Goal: Task Accomplishment & Management: Manage account settings

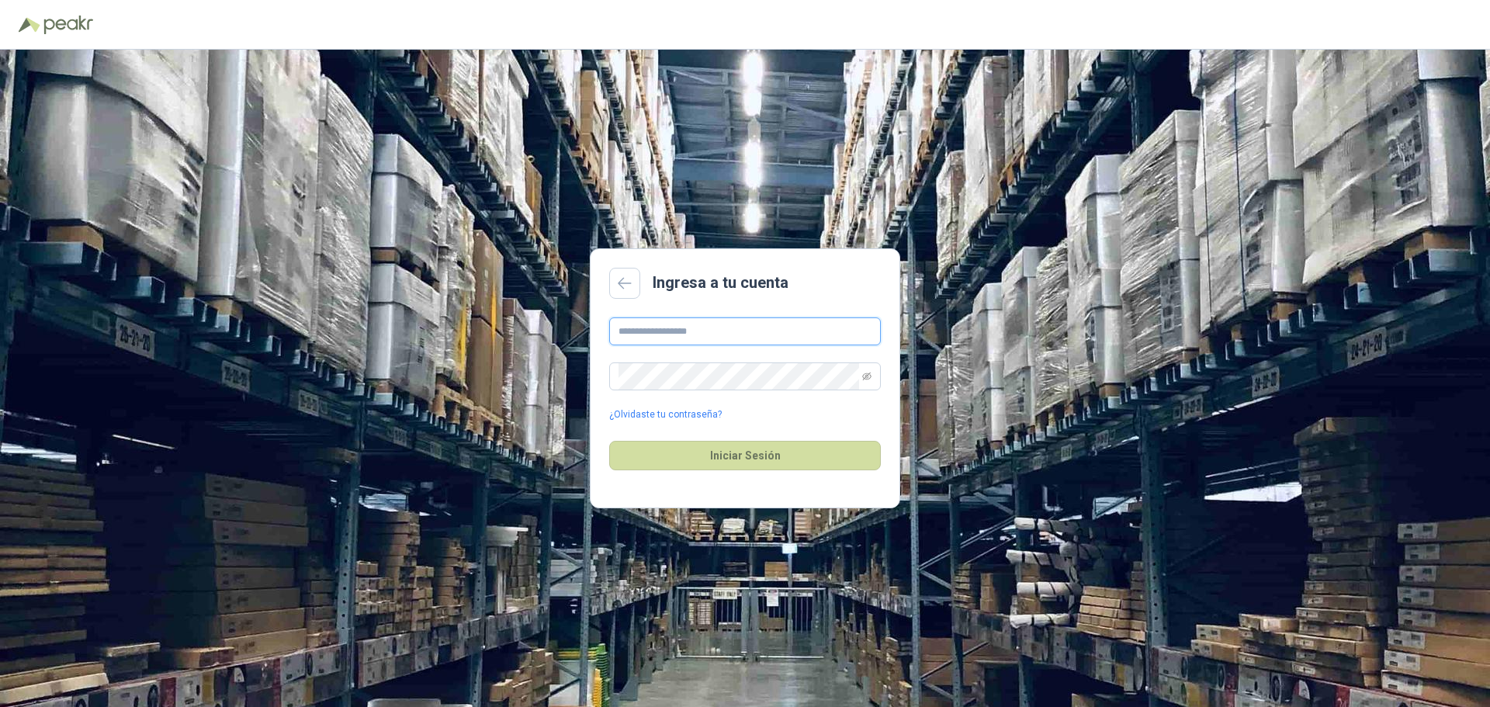
click at [693, 323] on input "text" at bounding box center [745, 331] width 272 height 28
type input "**********"
click at [866, 375] on icon "eye-invisible" at bounding box center [866, 377] width 9 height 8
click at [776, 473] on div "Iniciar Sesión" at bounding box center [745, 455] width 272 height 67
click at [768, 456] on button "Iniciar Sesión" at bounding box center [745, 455] width 272 height 29
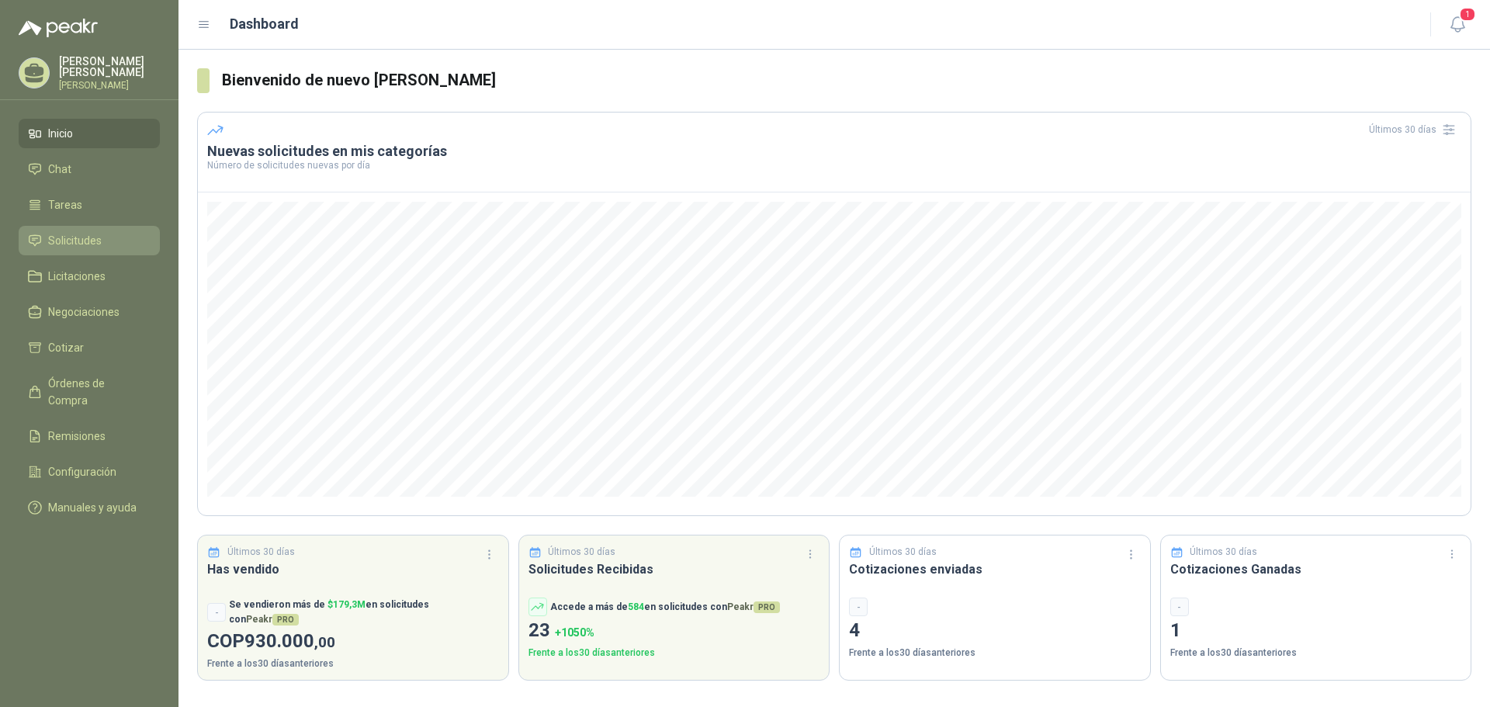
click at [94, 235] on span "Solicitudes" at bounding box center [75, 240] width 54 height 17
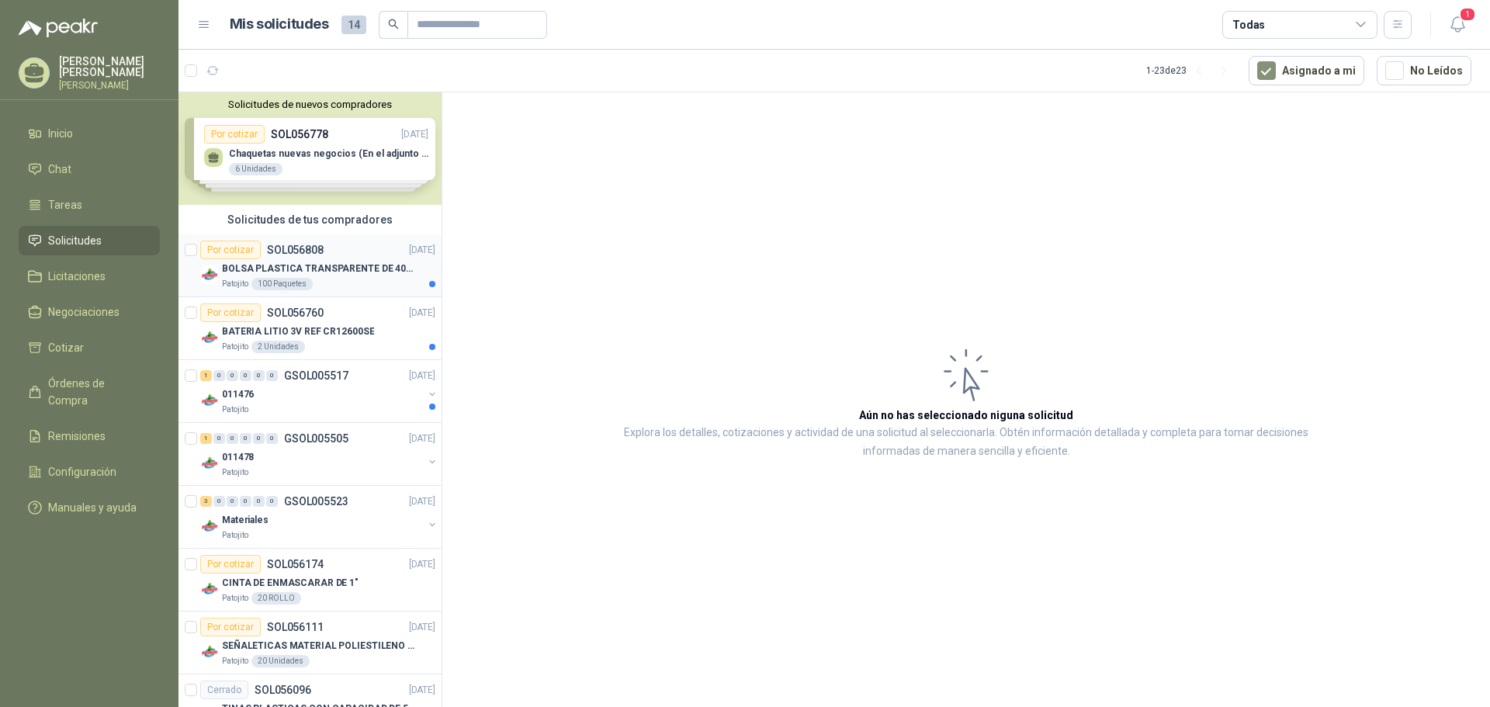
click at [328, 277] on div "BOLSA PLASTICA TRANSPARENTE DE 40*60 CMS" at bounding box center [328, 268] width 213 height 19
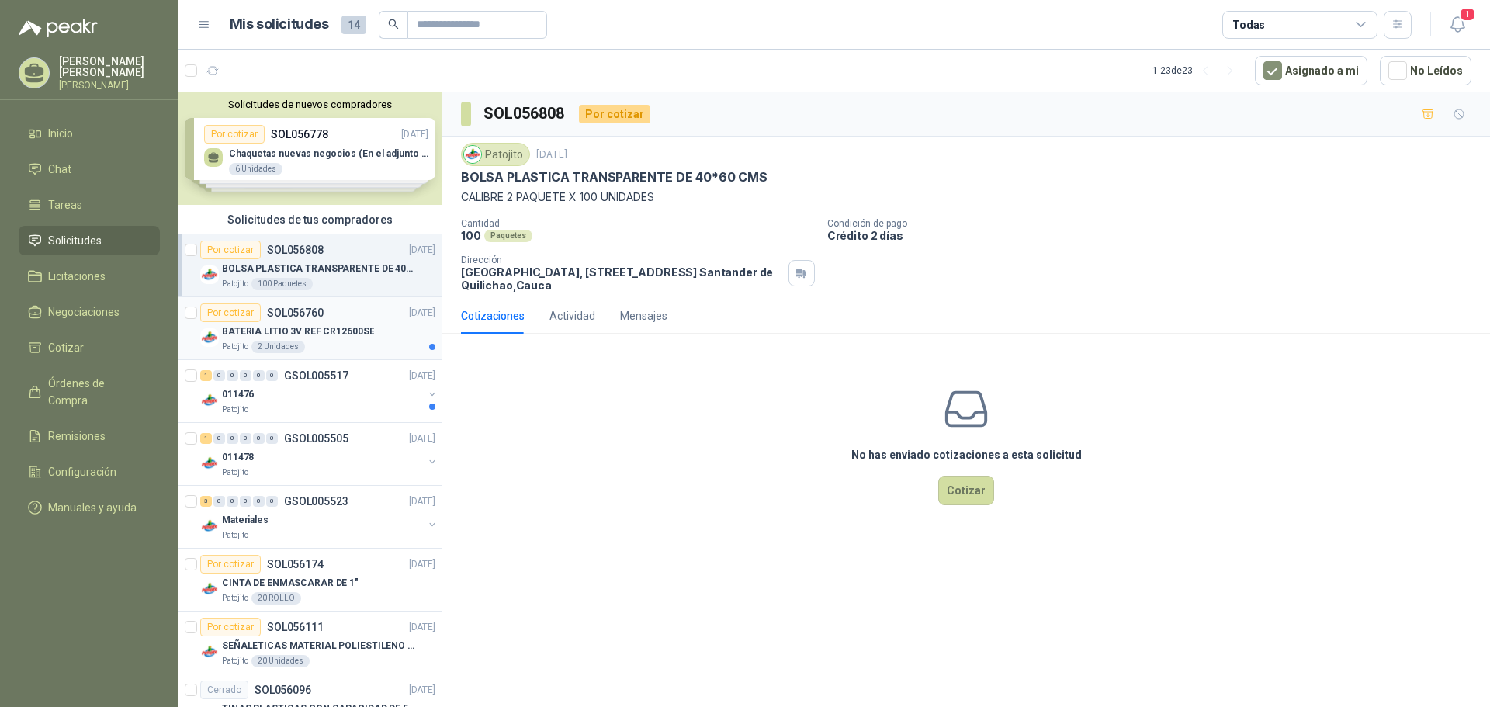
click at [342, 347] on div "Patojito 2 Unidades" at bounding box center [328, 347] width 213 height 12
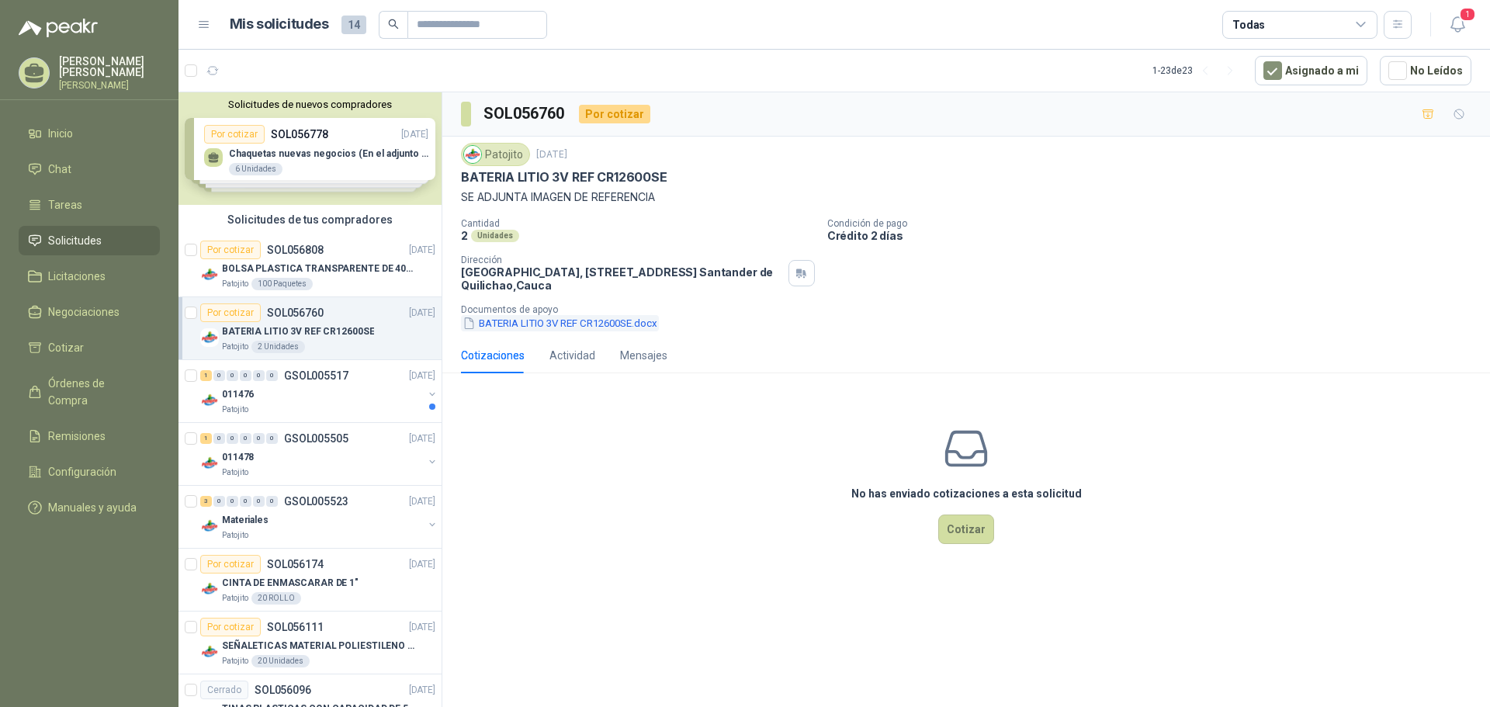
click at [513, 321] on button "BATERIA LITIO 3V REF CR12600SE.docx" at bounding box center [560, 323] width 198 height 16
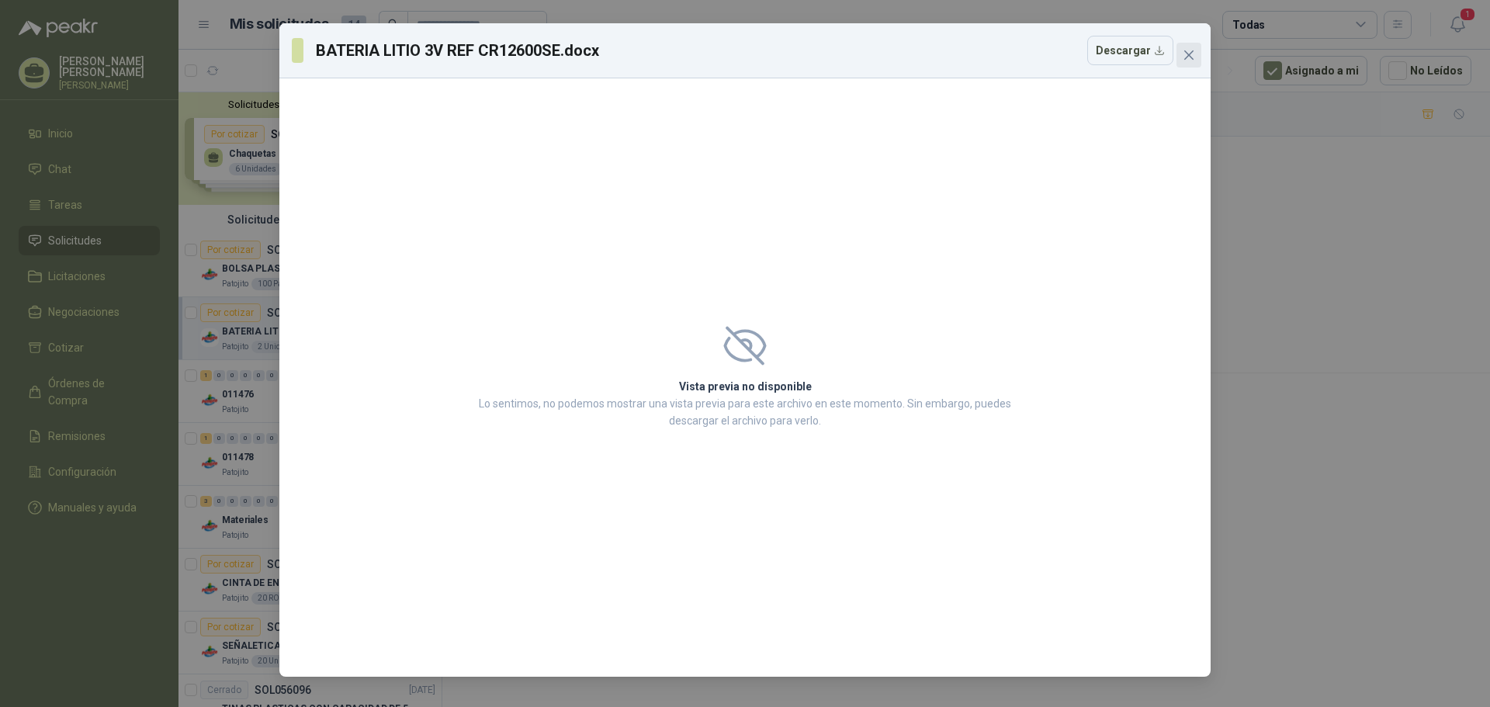
click at [1190, 51] on icon "close" at bounding box center [1189, 55] width 12 height 12
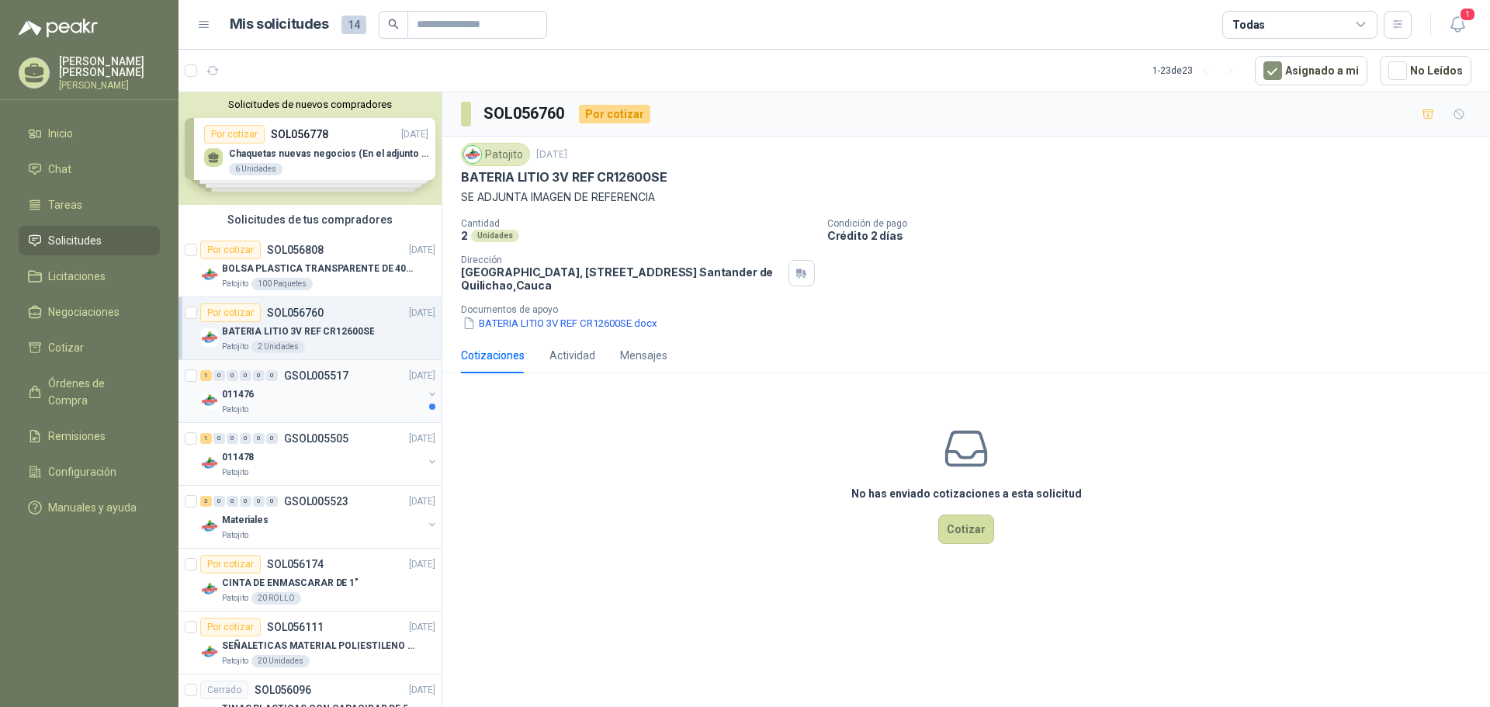
click at [332, 373] on p "GSOL005517" at bounding box center [316, 375] width 64 height 11
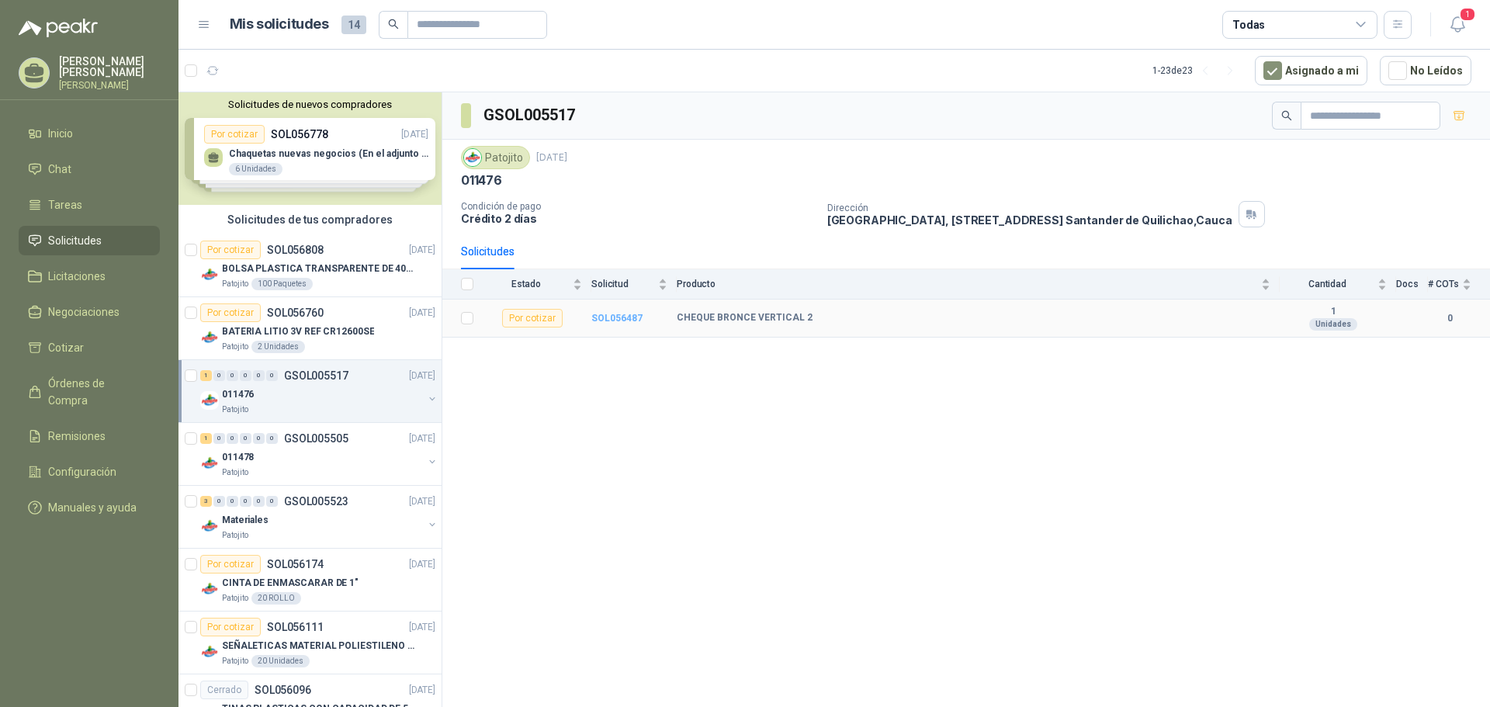
click at [610, 315] on b "SOL056487" at bounding box center [616, 318] width 51 height 11
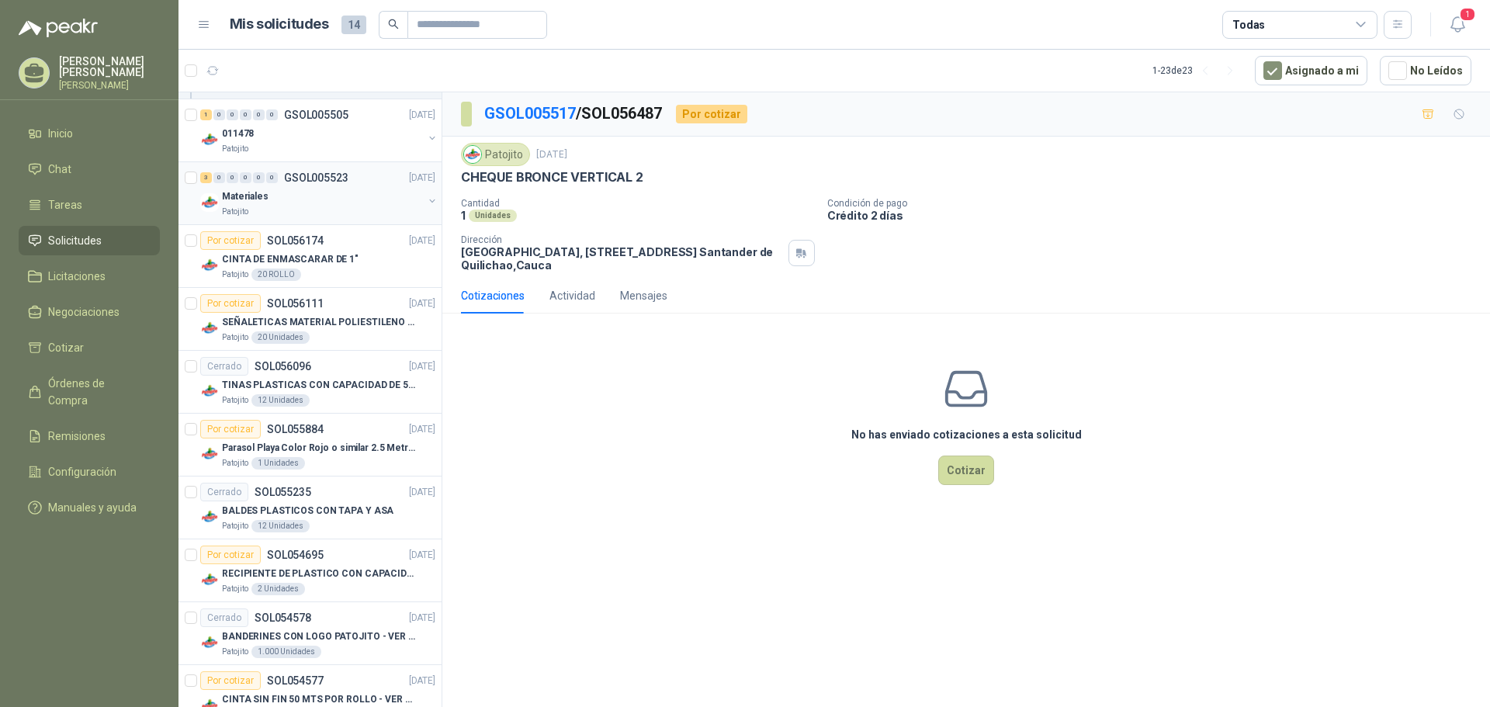
scroll to position [388, 0]
click at [379, 396] on div "Patojito 12 Unidades" at bounding box center [328, 399] width 213 height 12
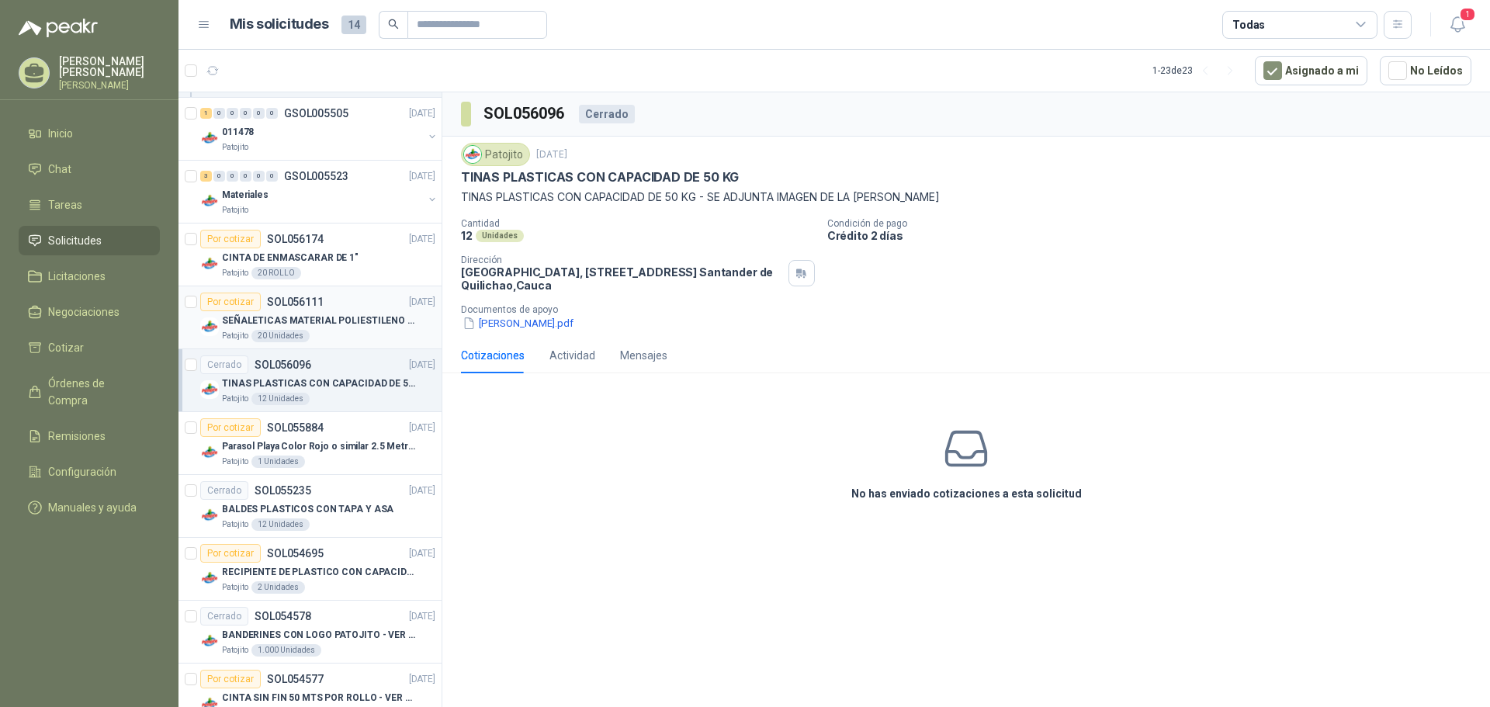
click at [360, 327] on p "SEÑALETICAS MATERIAL POLIESTILENO CON VINILO LAMINADO CALIBRE 60" at bounding box center [318, 321] width 193 height 15
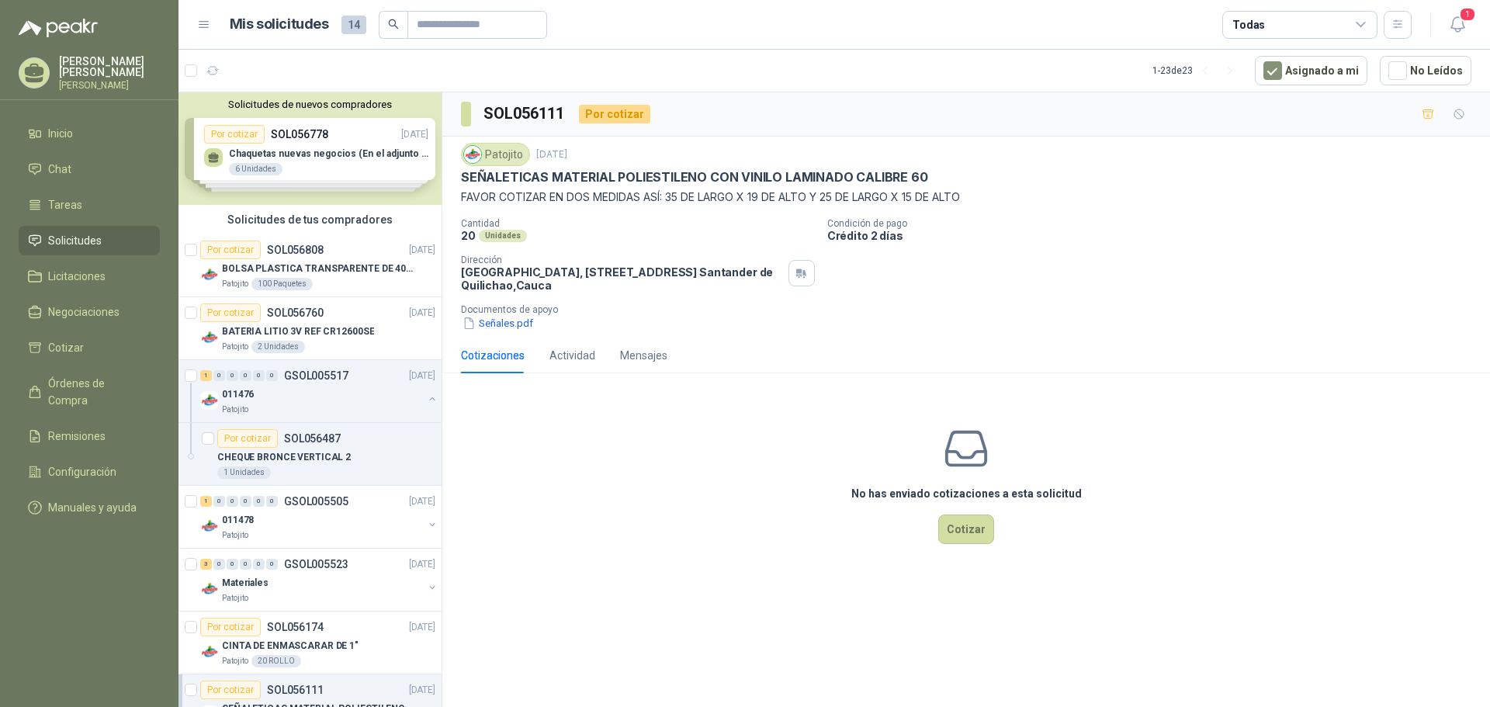
click at [353, 23] on span "14" at bounding box center [353, 25] width 25 height 19
click at [201, 33] on div "Mis solicitudes 14 Todas" at bounding box center [804, 25] width 1215 height 28
click at [202, 27] on icon at bounding box center [203, 25] width 9 height 6
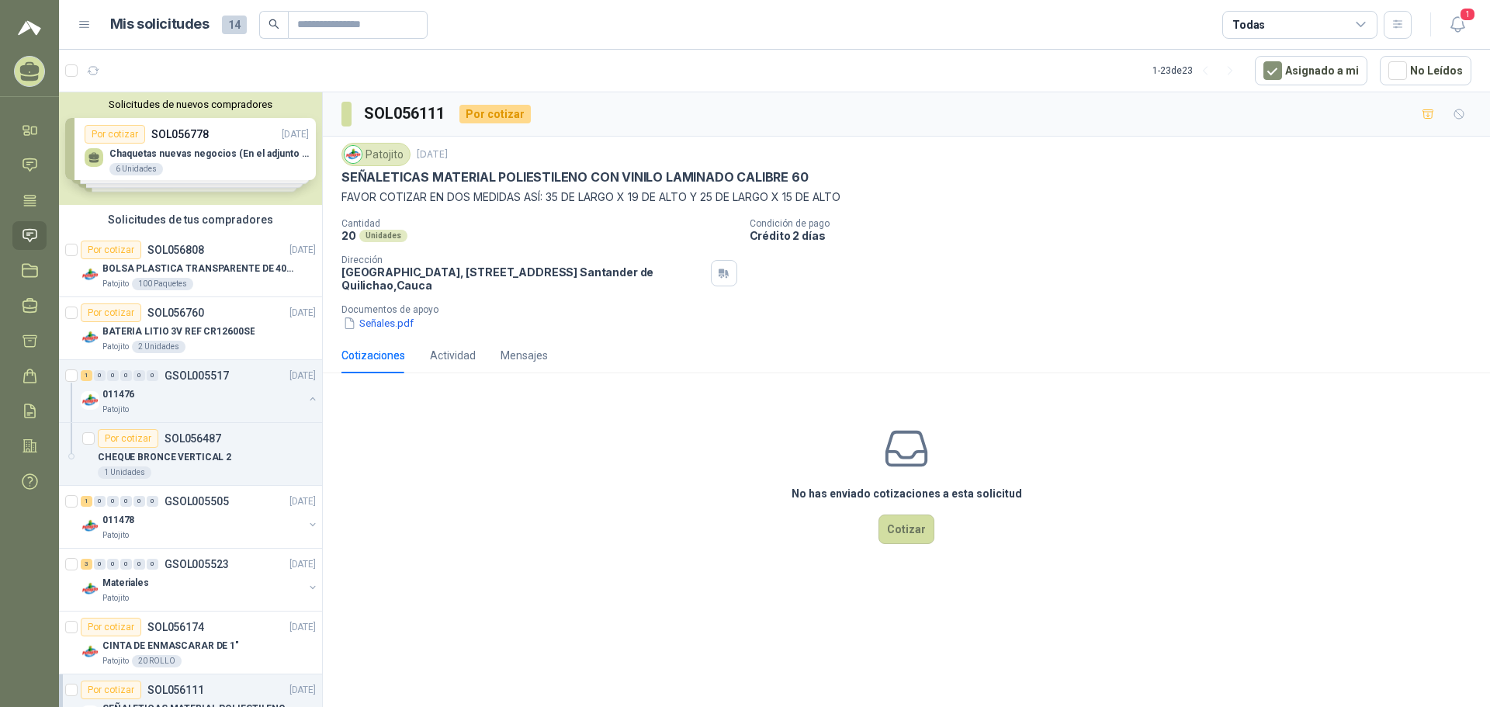
click at [202, 27] on h1 "Mis solicitudes" at bounding box center [159, 24] width 99 height 23
click at [84, 25] on icon at bounding box center [84, 25] width 9 height 6
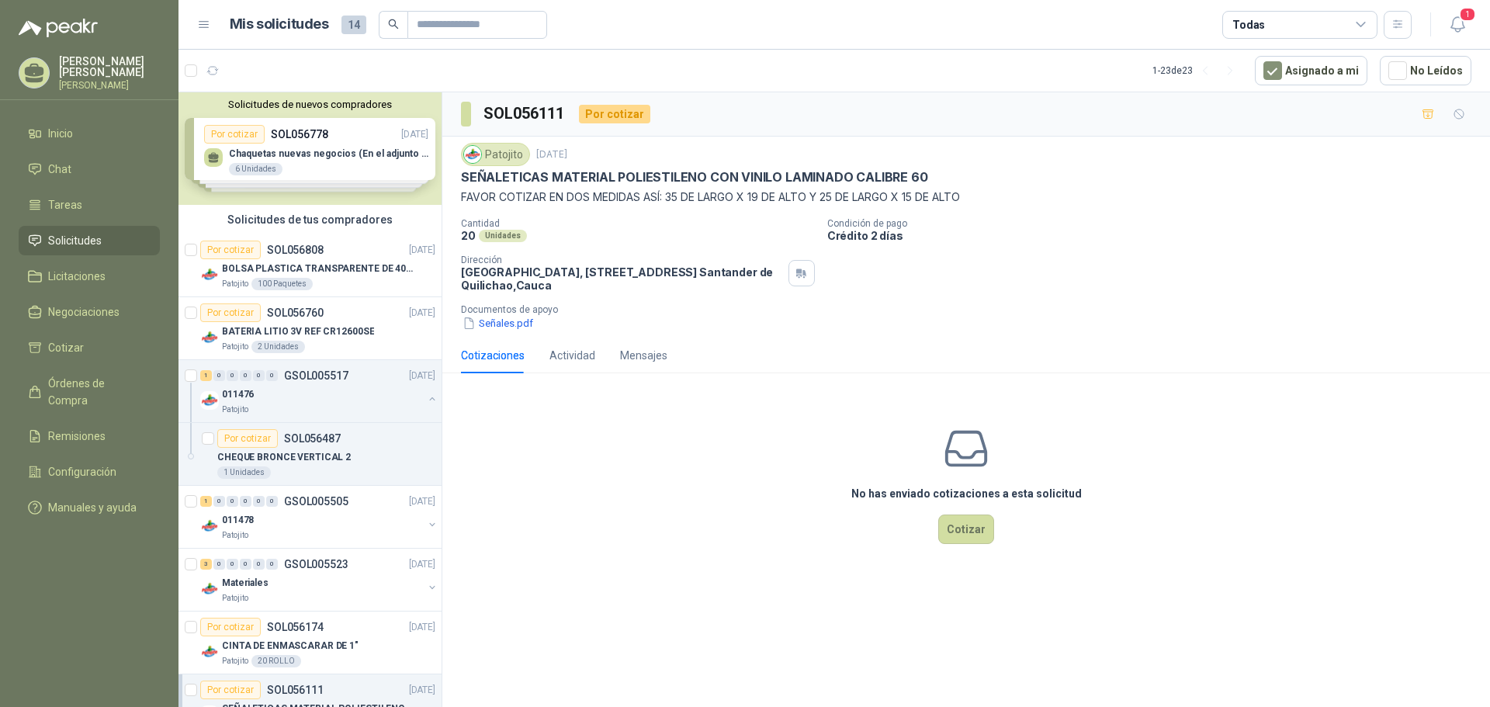
click at [79, 81] on p "[PERSON_NAME]" at bounding box center [109, 85] width 101 height 9
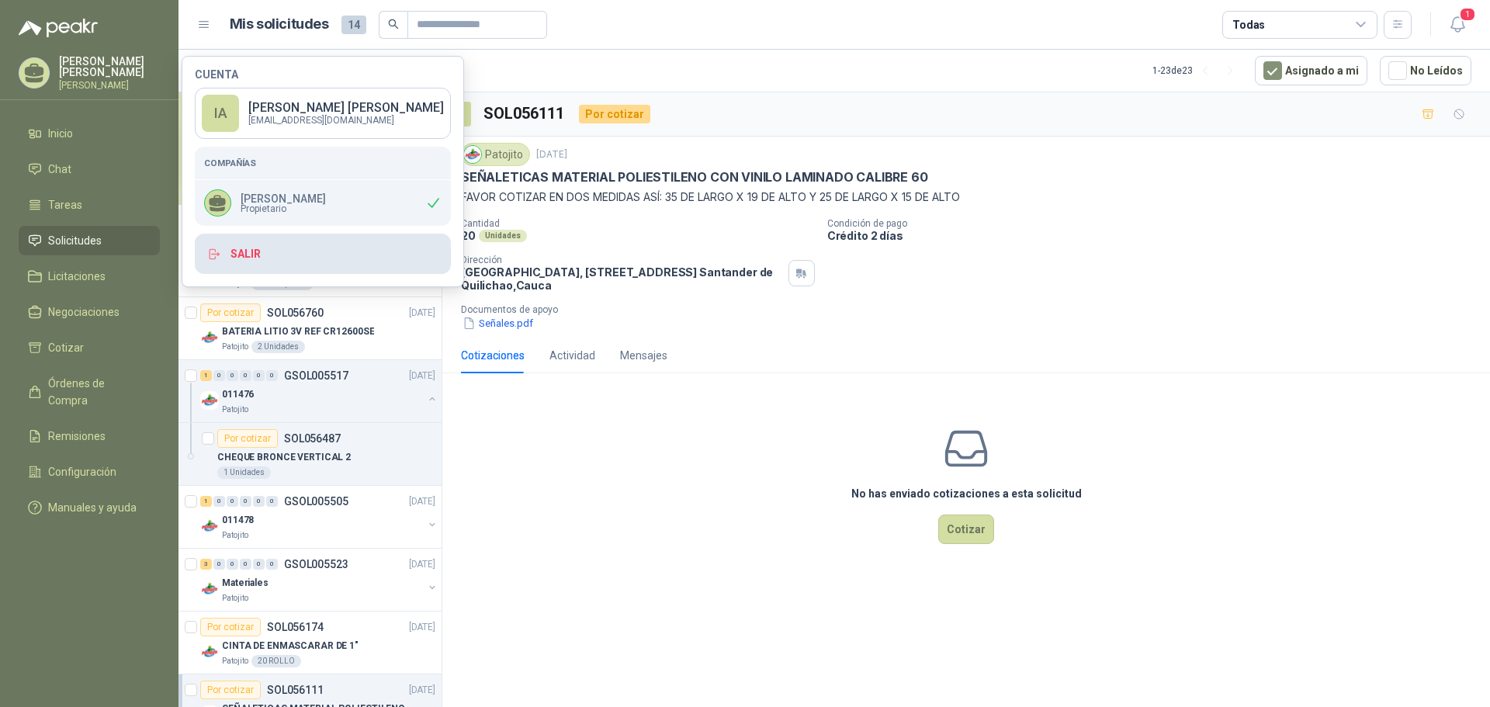
click at [341, 243] on button "Salir" at bounding box center [323, 254] width 256 height 40
